Goal: Obtain resource: Download file/media

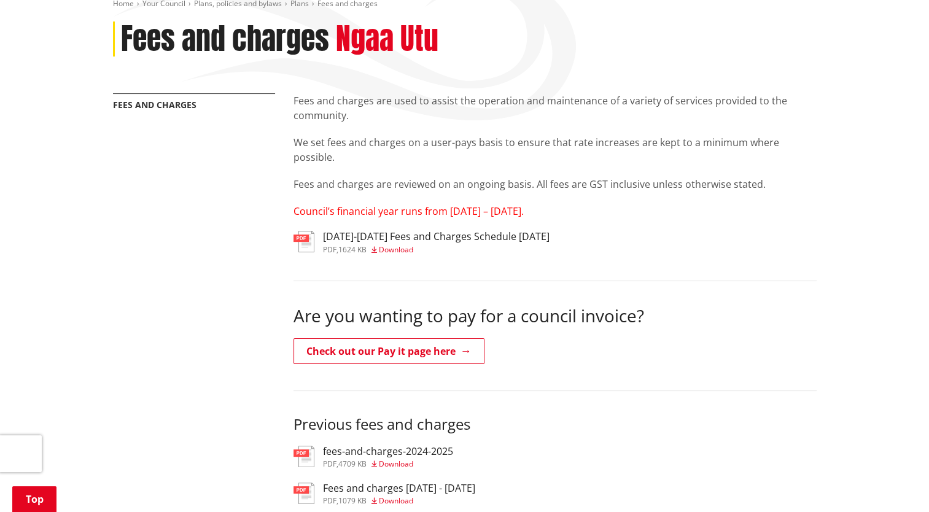
scroll to position [184, 0]
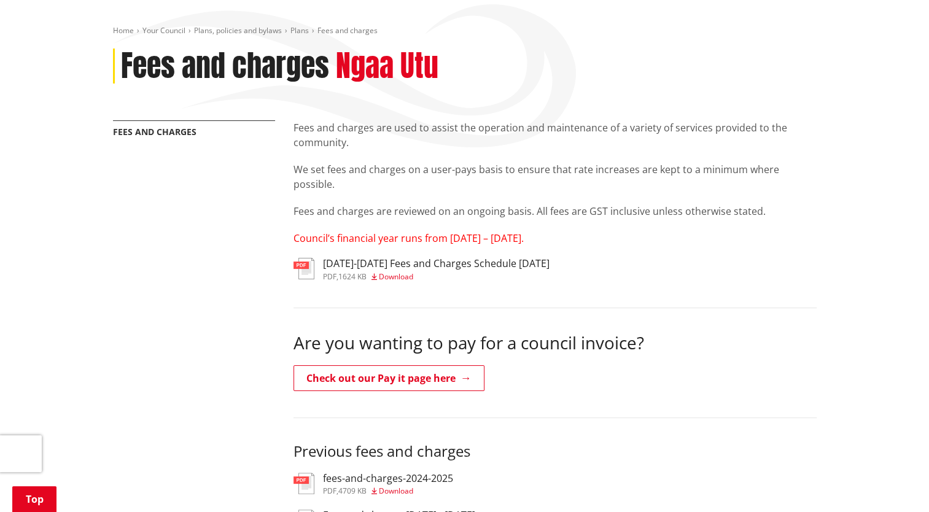
click at [391, 272] on span "Download" at bounding box center [396, 277] width 34 height 10
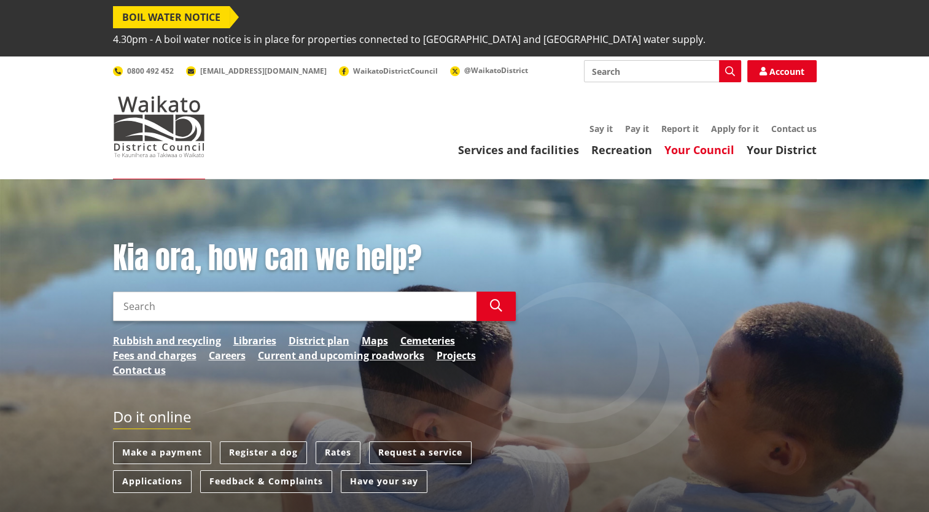
click at [709, 143] on link "Your Council" at bounding box center [700, 150] width 70 height 15
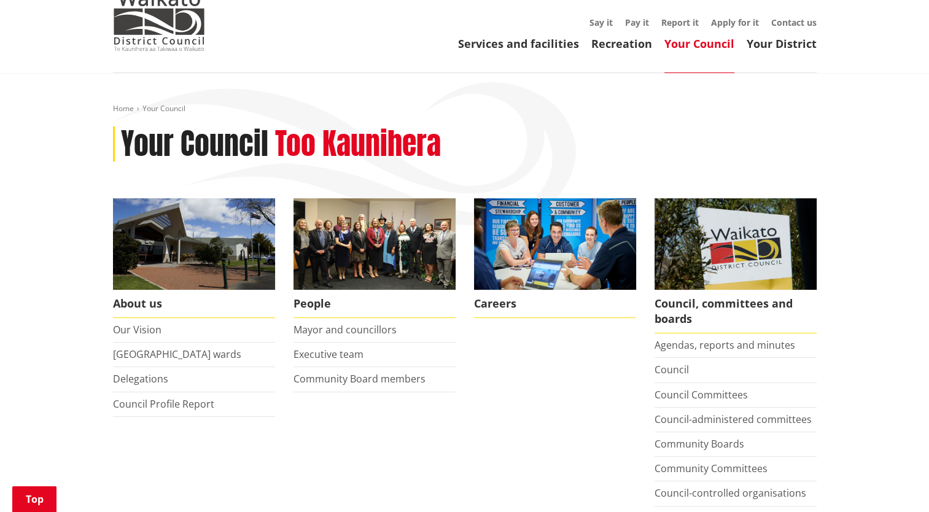
scroll to position [246, 0]
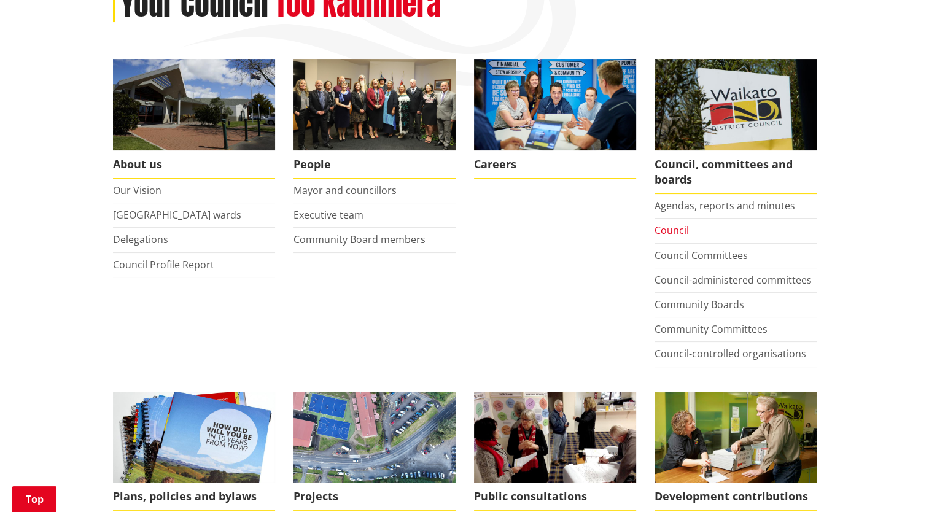
click at [678, 224] on link "Council" at bounding box center [672, 231] width 34 height 14
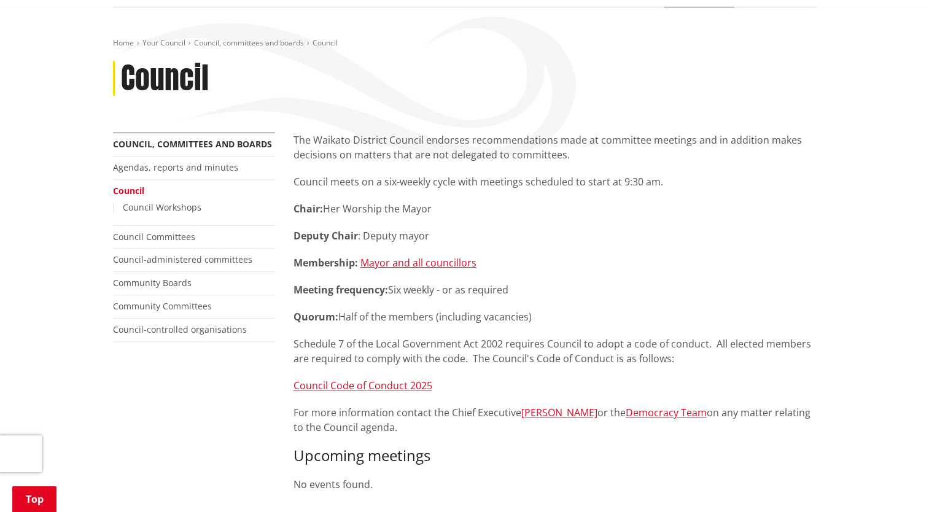
scroll to position [184, 0]
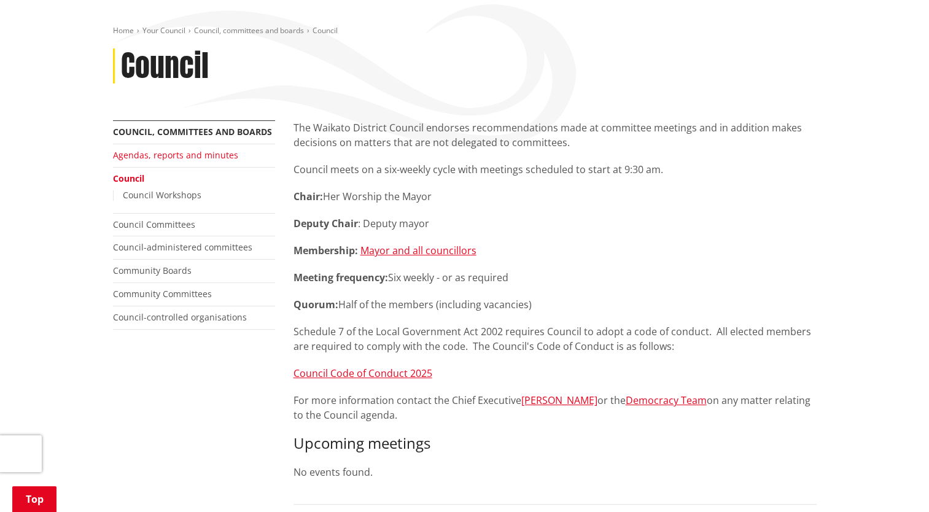
click at [141, 149] on link "Agendas, reports and minutes" at bounding box center [175, 155] width 125 height 12
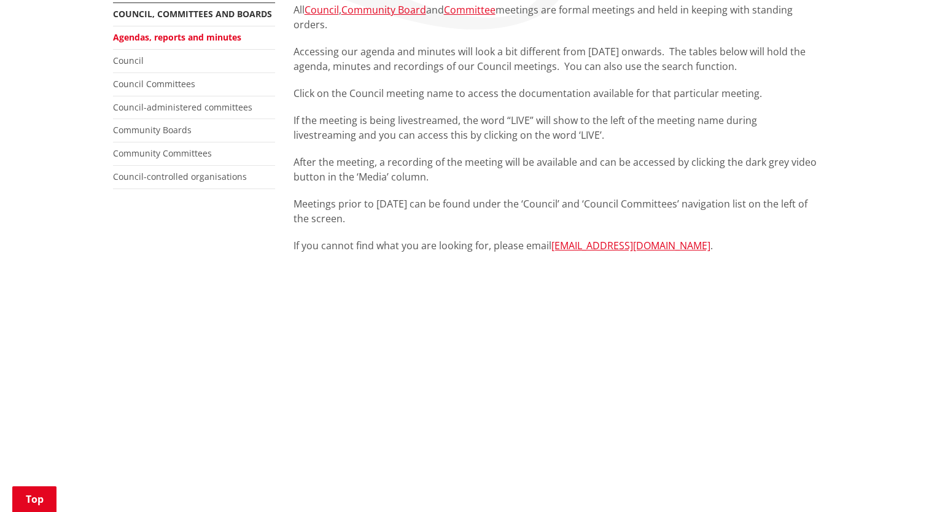
scroll to position [430, 0]
